Goal: Information Seeking & Learning: Learn about a topic

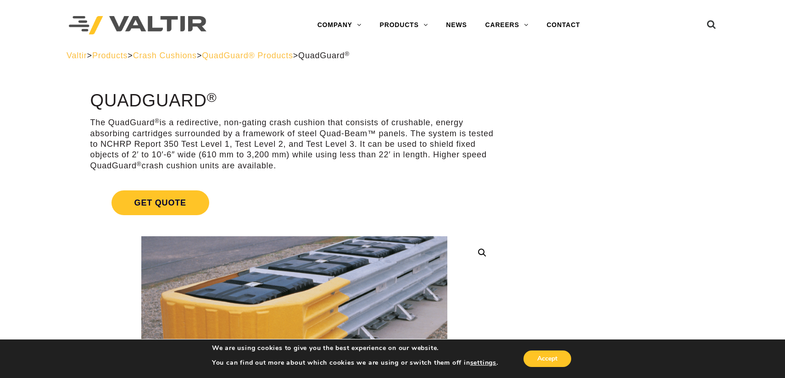
click at [128, 54] on span "Products" at bounding box center [109, 55] width 35 height 9
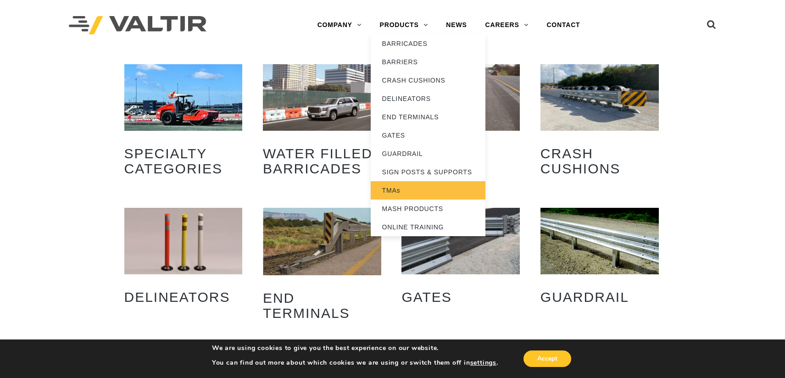
click at [447, 195] on link "TMAs" at bounding box center [428, 190] width 115 height 18
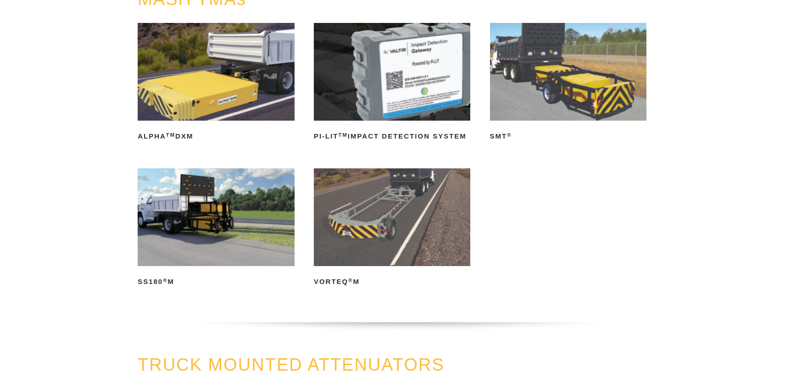
scroll to position [138, 0]
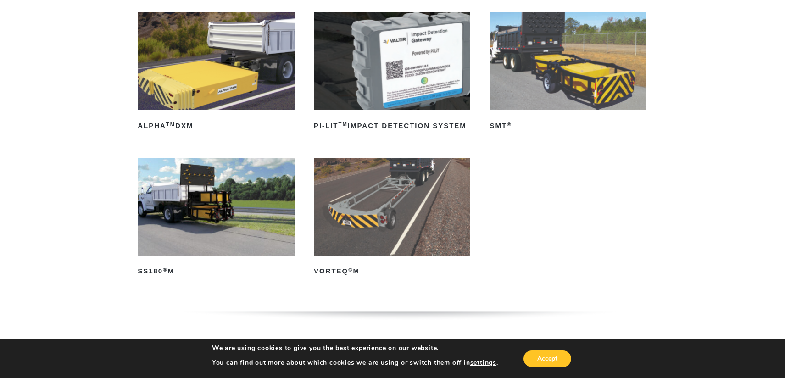
click at [594, 79] on img at bounding box center [568, 61] width 157 height 98
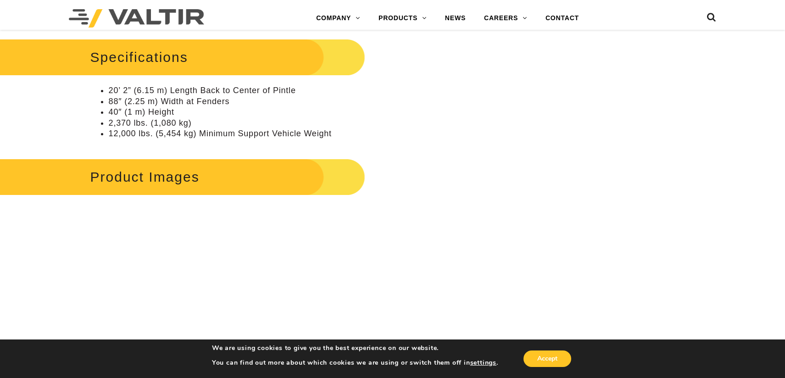
scroll to position [918, 0]
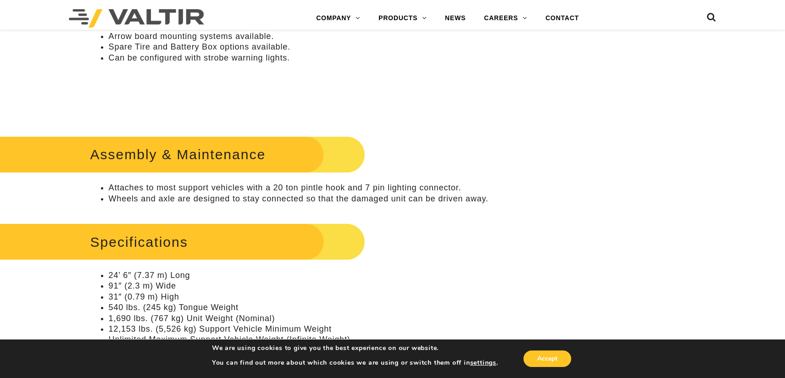
scroll to position [551, 0]
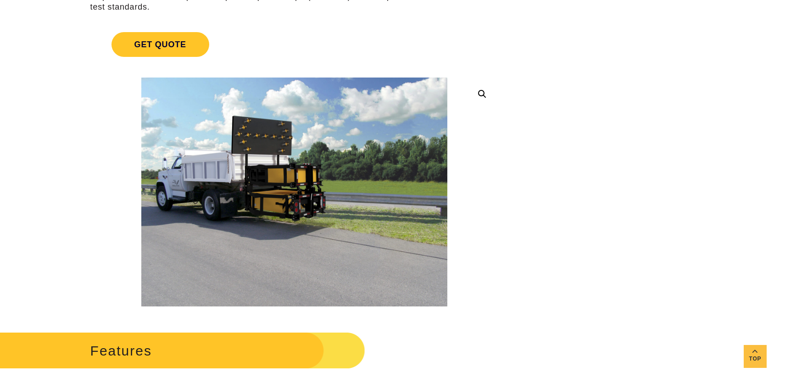
scroll to position [184, 0]
